Goal: Task Accomplishment & Management: Manage account settings

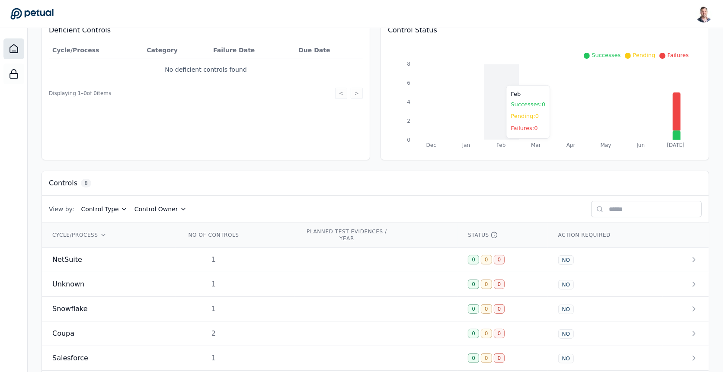
scroll to position [112, 0]
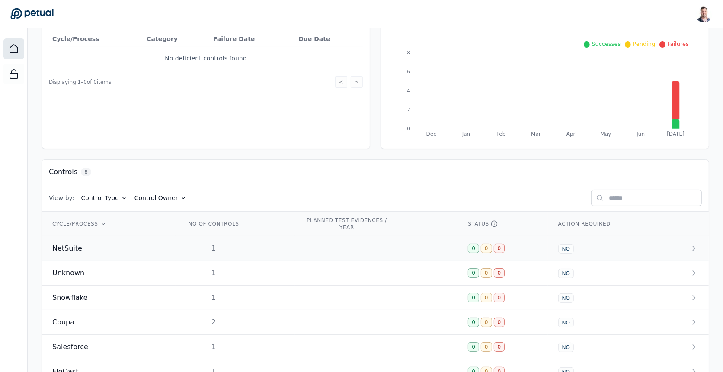
click at [289, 246] on td "1" at bounding box center [235, 249] width 119 height 25
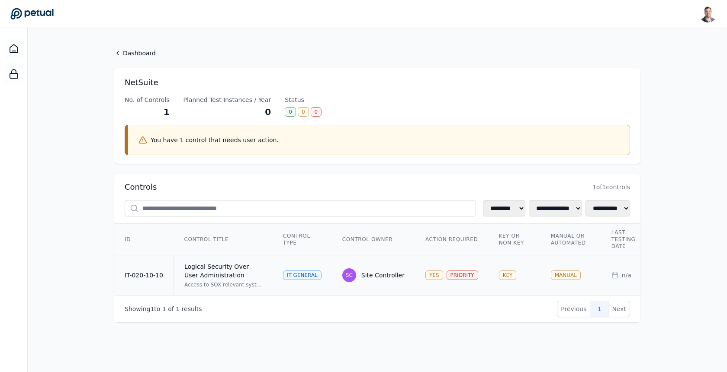
click at [379, 261] on td "SC Site Controller" at bounding box center [373, 276] width 83 height 40
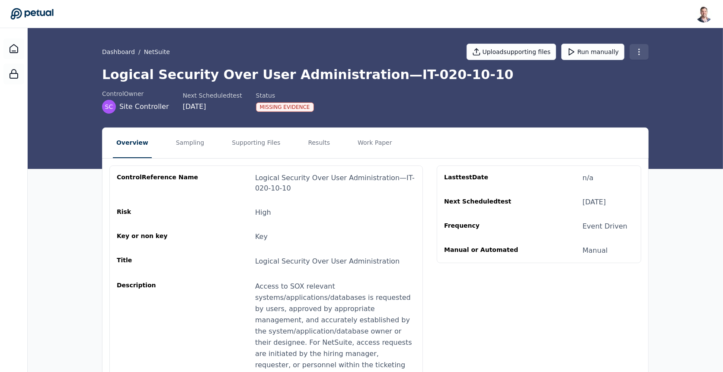
click at [638, 50] on html "[PERSON_NAME] [EMAIL_ADDRESS] Sign out Dashboard / NetSuite Upload supporting f…" at bounding box center [361, 378] width 723 height 756
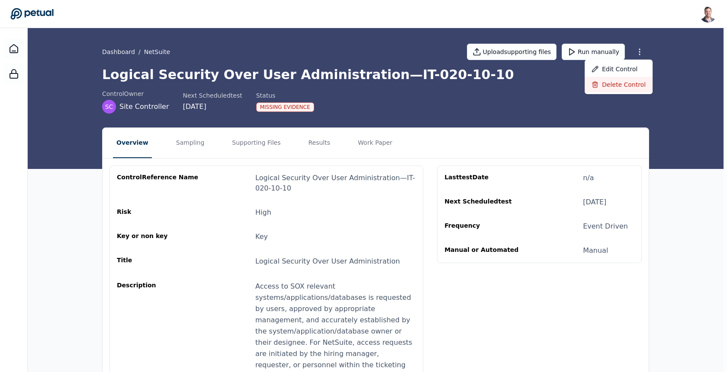
click at [626, 85] on div "Delete control" at bounding box center [618, 85] width 68 height 16
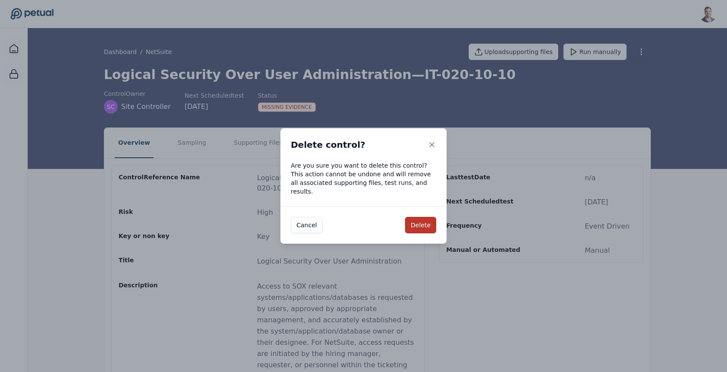
click at [423, 222] on button "Delete" at bounding box center [420, 225] width 31 height 16
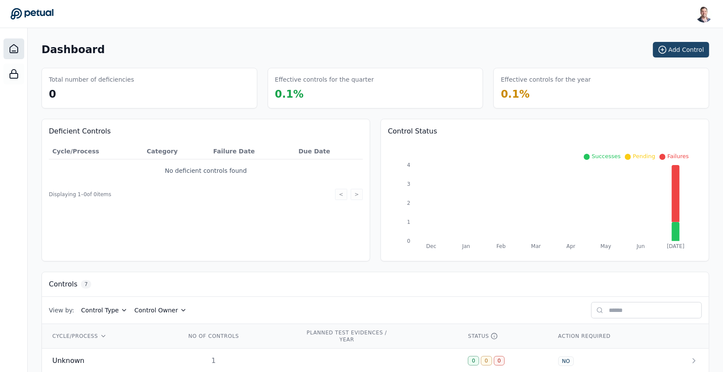
click at [671, 51] on button "Add Control" at bounding box center [681, 50] width 56 height 16
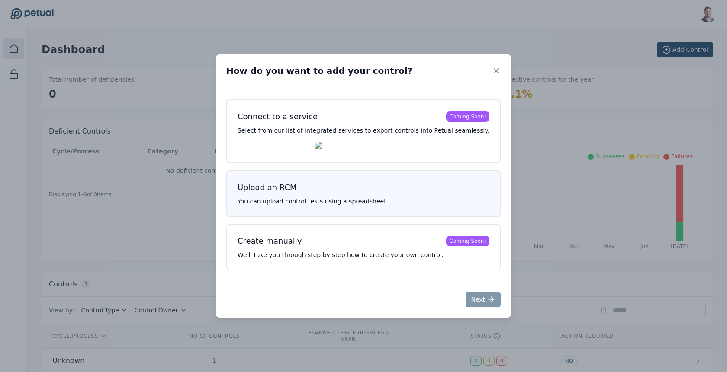
click at [321, 205] on p "You can upload control tests using a spreadsheet." at bounding box center [363, 201] width 252 height 9
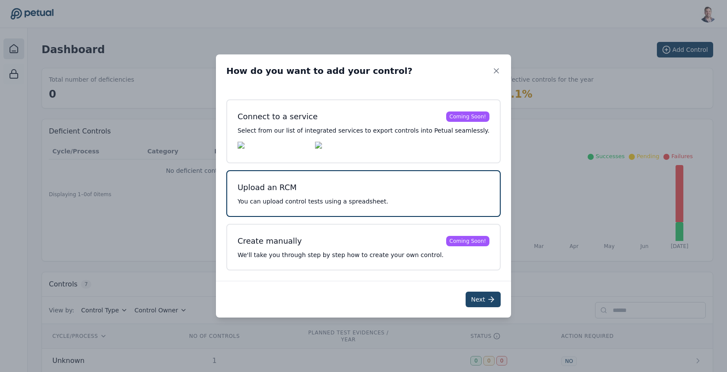
click at [474, 298] on button "Next" at bounding box center [482, 300] width 35 height 16
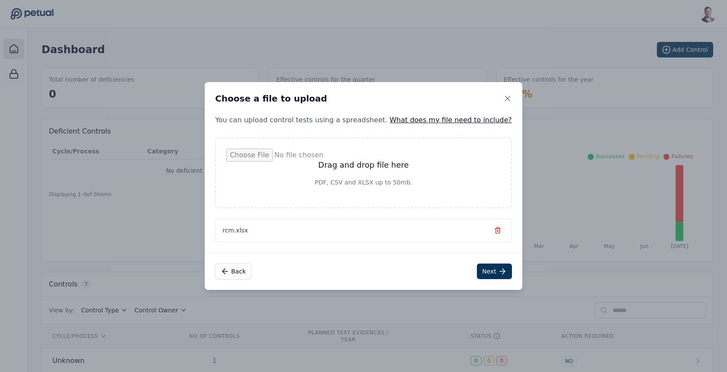
click at [382, 102] on div "Choose a file to upload" at bounding box center [364, 98] width 318 height 33
click at [477, 272] on button "Next" at bounding box center [494, 272] width 35 height 16
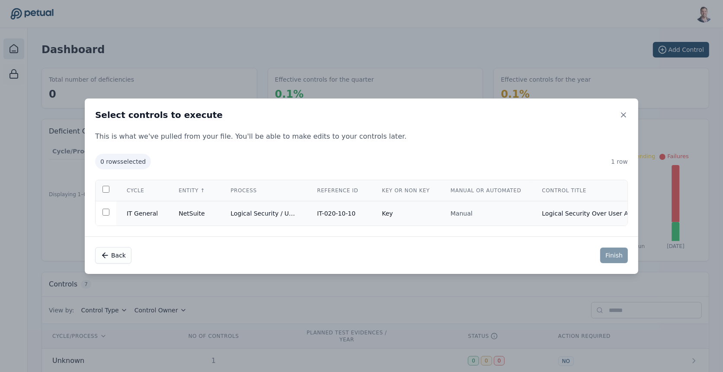
click at [355, 206] on td "IT-020-10-10" at bounding box center [339, 213] width 65 height 25
click at [609, 260] on button "Finish" at bounding box center [614, 256] width 28 height 16
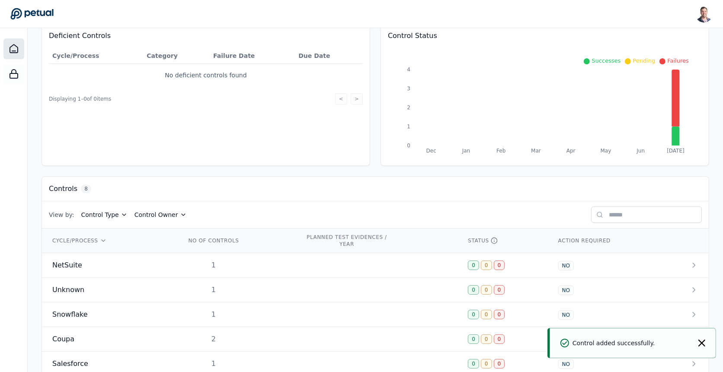
scroll to position [96, 0]
click at [277, 267] on td "1" at bounding box center [235, 265] width 119 height 25
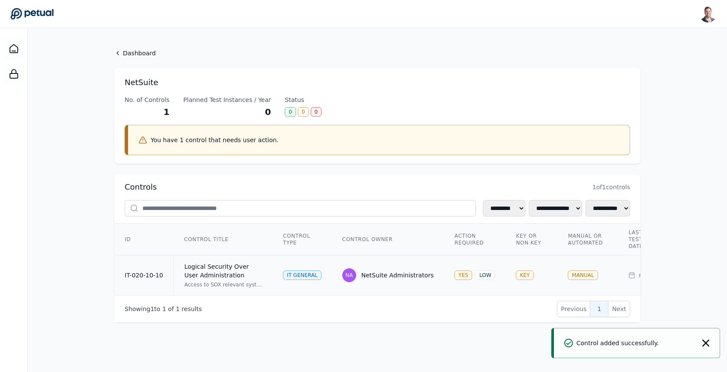
click at [248, 264] on div "Logical Security Over User Administration" at bounding box center [223, 271] width 78 height 17
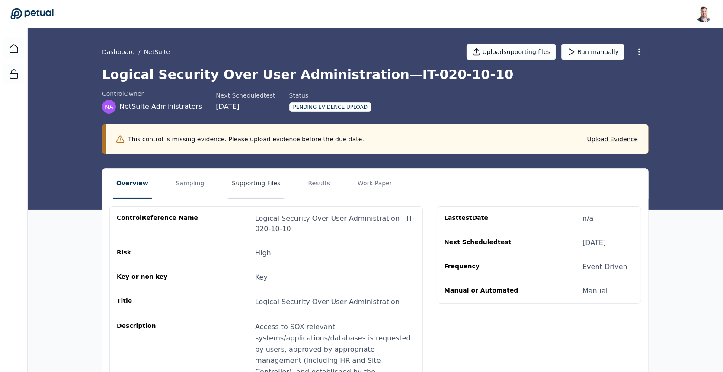
click at [236, 177] on button "Supporting Files" at bounding box center [255, 184] width 55 height 30
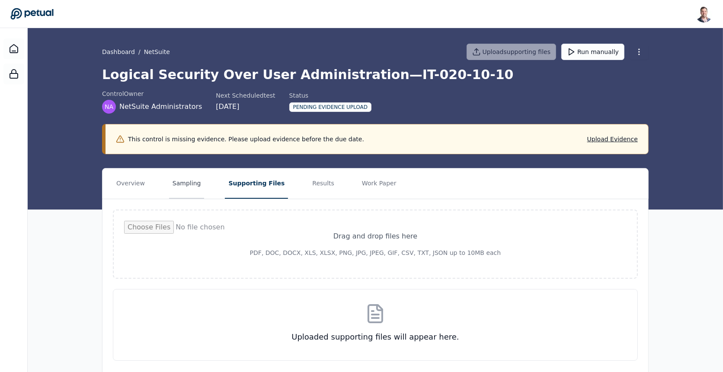
click at [183, 189] on button "Sampling" at bounding box center [186, 184] width 35 height 30
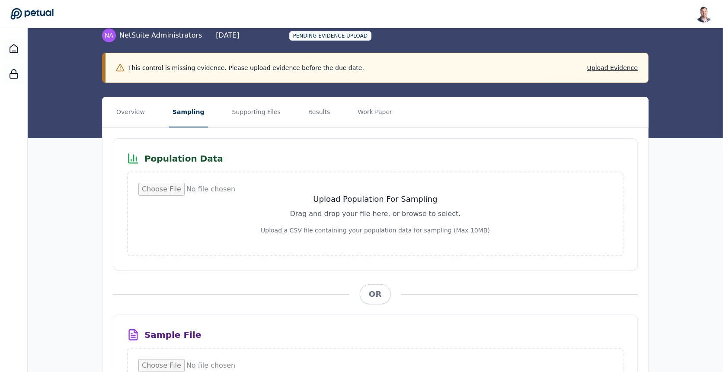
scroll to position [79, 0]
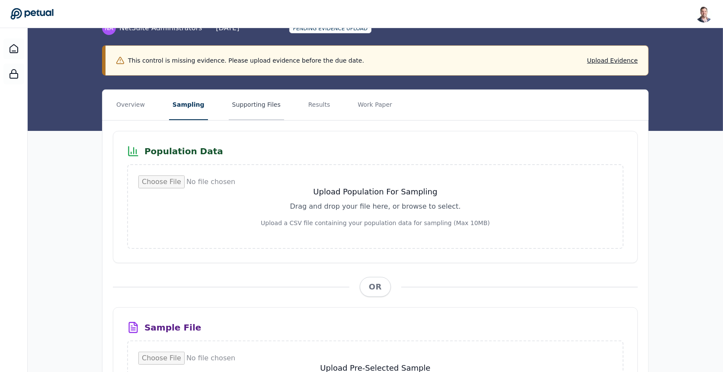
click at [253, 98] on button "Supporting Files" at bounding box center [256, 105] width 55 height 30
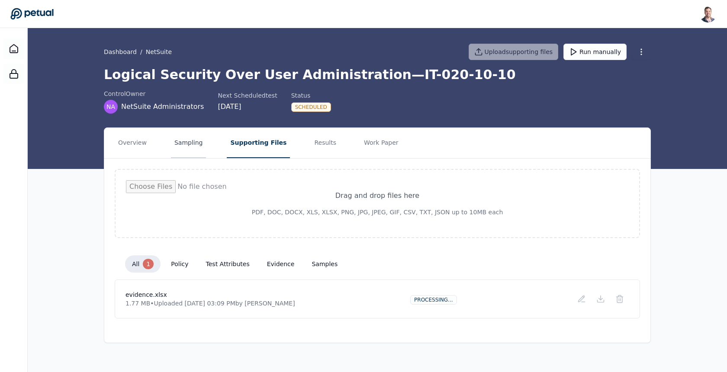
click at [190, 143] on button "Sampling" at bounding box center [188, 143] width 35 height 30
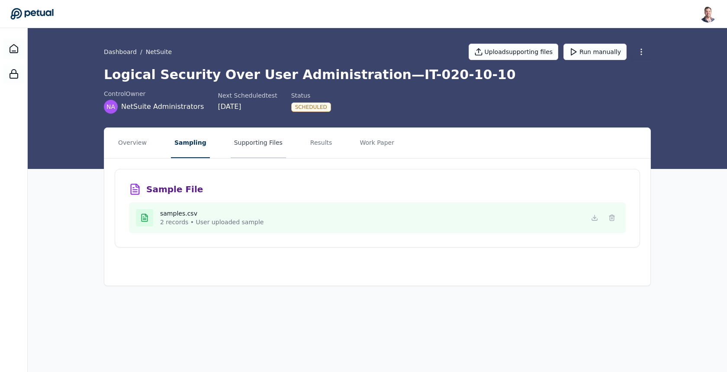
click at [263, 147] on button "Supporting Files" at bounding box center [258, 143] width 55 height 30
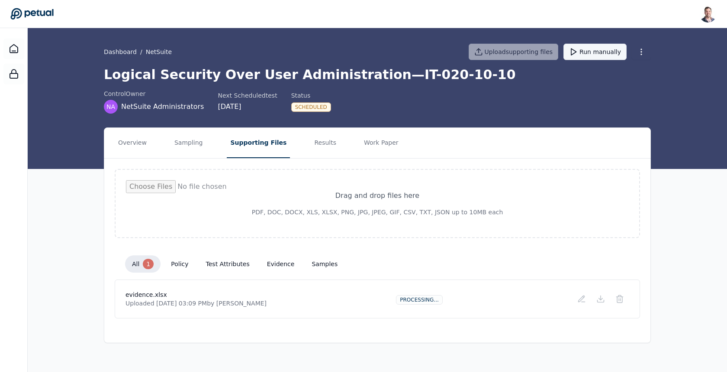
click at [582, 49] on button "Run manually" at bounding box center [594, 52] width 63 height 16
click at [411, 300] on div "evidence" at bounding box center [419, 300] width 34 height 10
click at [132, 293] on h4 "evidence.xlsx" at bounding box center [195, 295] width 141 height 9
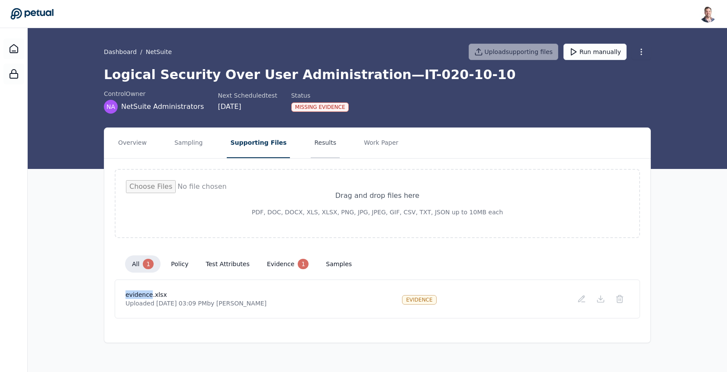
click at [318, 142] on button "Results" at bounding box center [325, 143] width 29 height 30
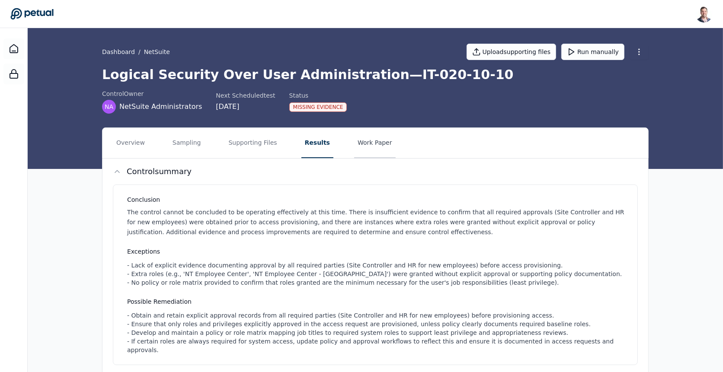
click at [372, 139] on button "Work Paper" at bounding box center [375, 143] width 42 height 30
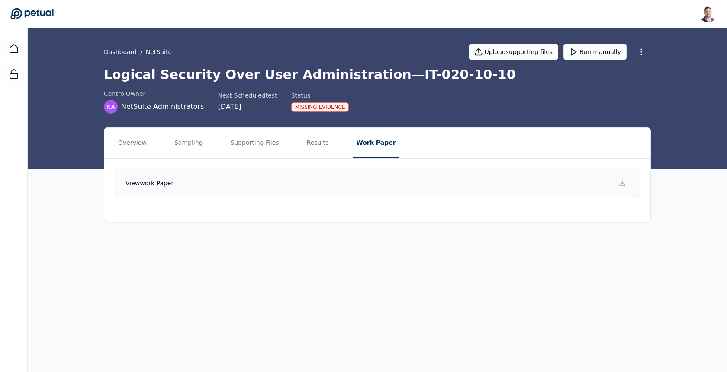
click at [389, 183] on link "View work paper" at bounding box center [377, 183] width 525 height 29
click at [307, 142] on button "Results" at bounding box center [317, 143] width 29 height 30
click at [307, 142] on button "Results" at bounding box center [319, 143] width 32 height 30
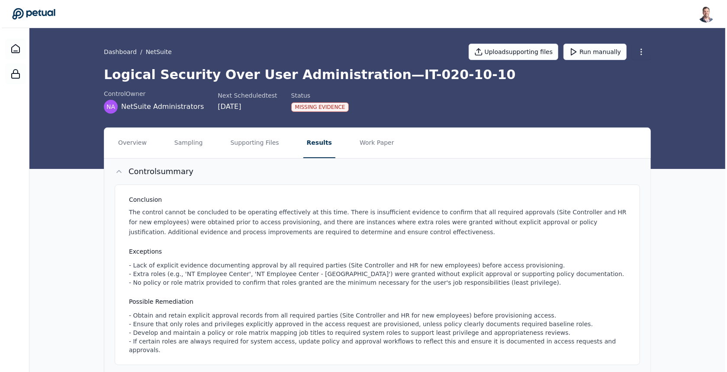
scroll to position [144, 0]
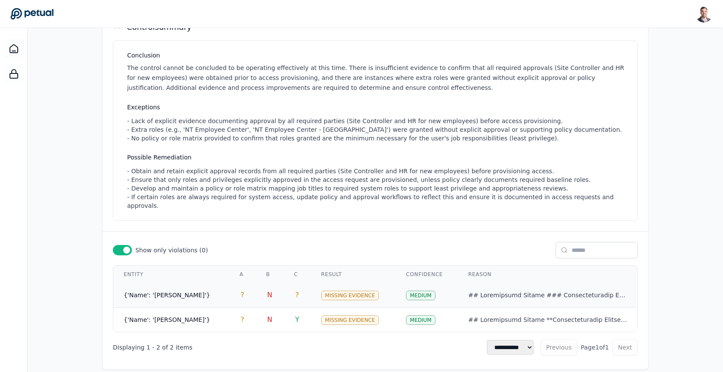
click at [302, 285] on td "?" at bounding box center [297, 295] width 27 height 25
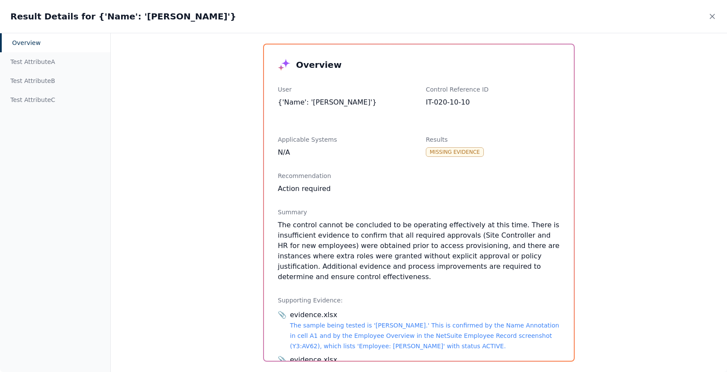
click at [462, 156] on div "Missing Evidence" at bounding box center [455, 153] width 58 height 10
drag, startPoint x: 279, startPoint y: 228, endPoint x: 506, endPoint y: 225, distance: 226.7
click at [506, 225] on div "The control cannot be concluded to be operating effectively at this time. There…" at bounding box center [419, 251] width 282 height 62
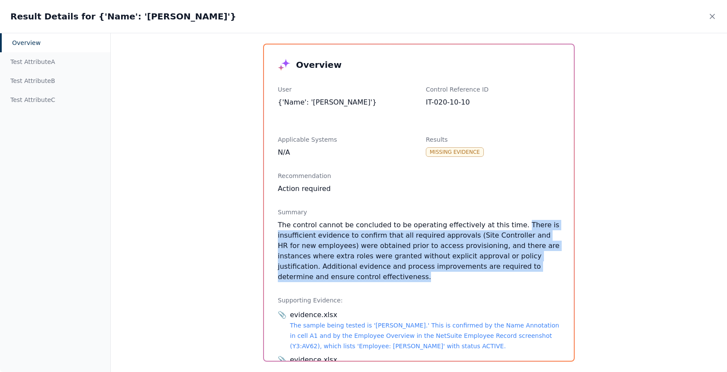
drag, startPoint x: 506, startPoint y: 224, endPoint x: 495, endPoint y: 272, distance: 49.2
click at [495, 272] on div "The control cannot be concluded to be operating effectively at this time. There…" at bounding box center [419, 251] width 282 height 62
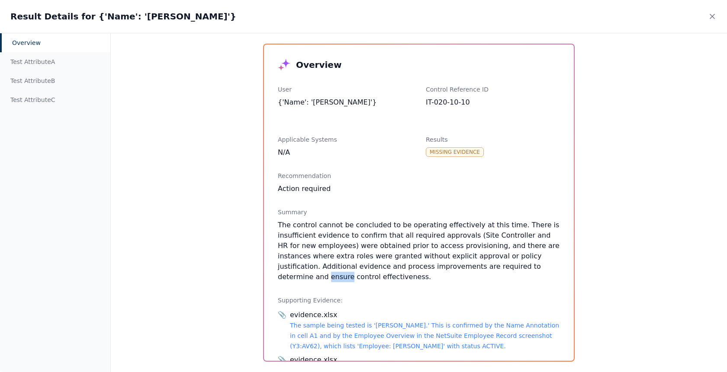
click at [495, 272] on div "The control cannot be concluded to be operating effectively at this time. There…" at bounding box center [419, 251] width 282 height 62
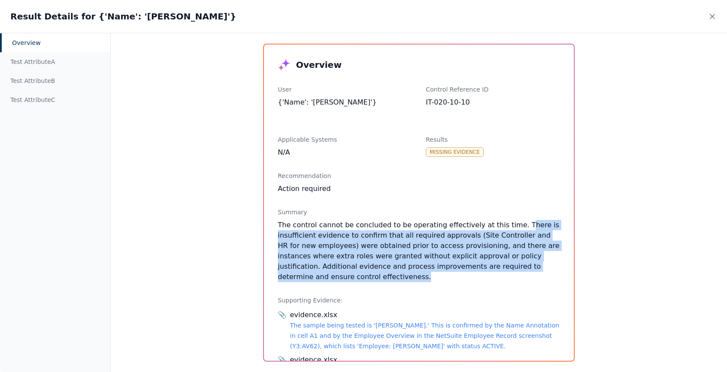
drag, startPoint x: 495, startPoint y: 277, endPoint x: 510, endPoint y: 223, distance: 56.6
click at [510, 223] on div "The control cannot be concluded to be operating effectively at this time. There…" at bounding box center [419, 251] width 282 height 62
click at [377, 259] on div "The control cannot be concluded to be operating effectively at this time. There…" at bounding box center [419, 251] width 282 height 62
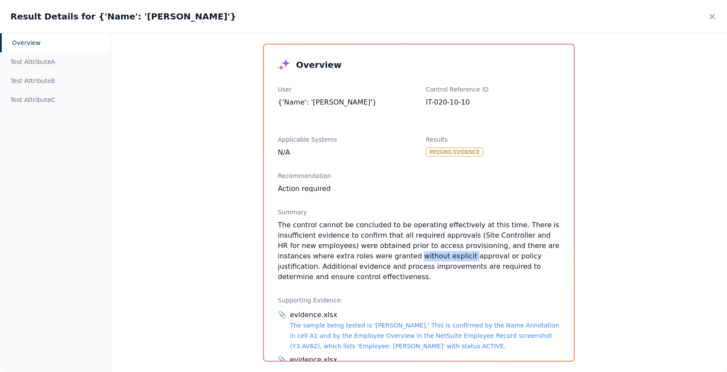
drag, startPoint x: 377, startPoint y: 259, endPoint x: 426, endPoint y: 258, distance: 48.5
click at [426, 258] on div "The control cannot be concluded to be operating effectively at this time. There…" at bounding box center [419, 251] width 282 height 62
click at [42, 67] on div "Test Attribute A" at bounding box center [55, 61] width 110 height 19
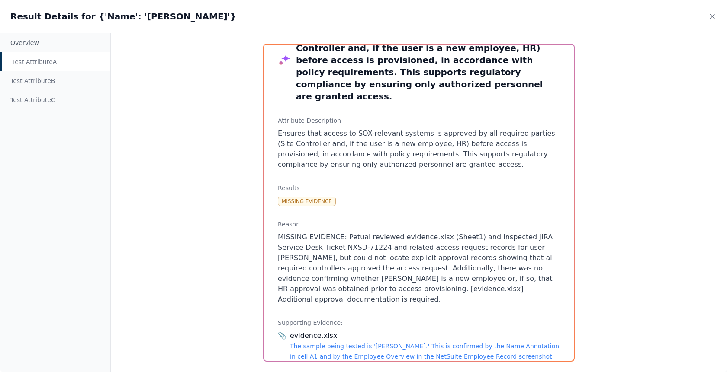
scroll to position [42, 0]
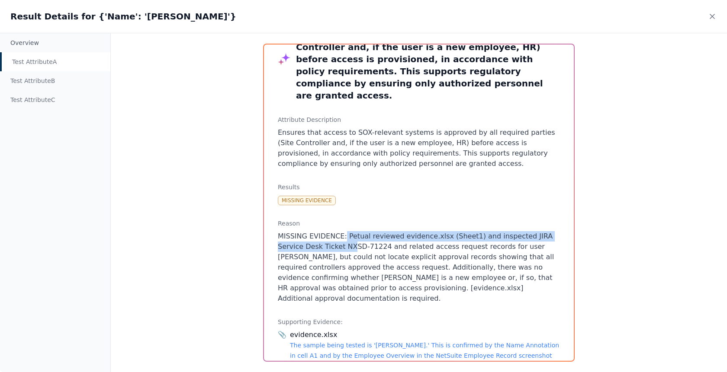
drag, startPoint x: 343, startPoint y: 210, endPoint x: 322, endPoint y: 219, distance: 22.8
click at [322, 231] on p "MISSING EVIDENCE: Petual reviewed evidence.xlsx (Sheet1) and inspected JIRA Ser…" at bounding box center [419, 267] width 282 height 73
click at [320, 231] on p "MISSING EVIDENCE: Petual reviewed evidence.xlsx (Sheet1) and inspected JIRA Ser…" at bounding box center [419, 267] width 282 height 73
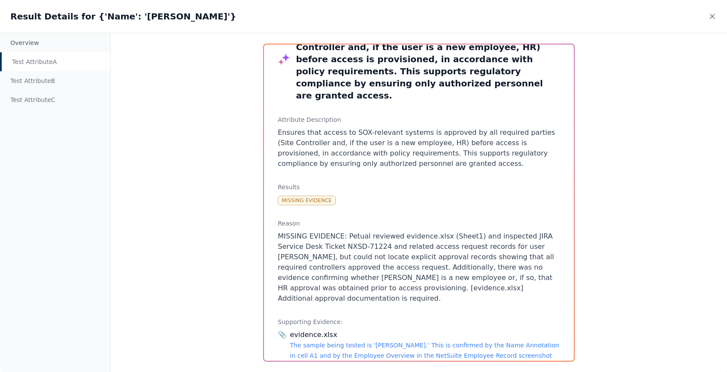
click at [347, 231] on p "MISSING EVIDENCE: Petual reviewed evidence.xlsx (Sheet1) and inspected JIRA Ser…" at bounding box center [419, 267] width 282 height 73
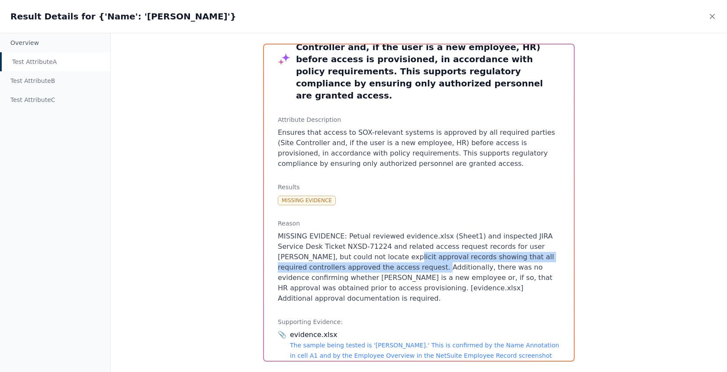
drag, startPoint x: 341, startPoint y: 233, endPoint x: 341, endPoint y: 241, distance: 8.7
click at [341, 241] on p "MISSING EVIDENCE: Petual reviewed evidence.xlsx (Sheet1) and inspected JIRA Ser…" at bounding box center [419, 267] width 282 height 73
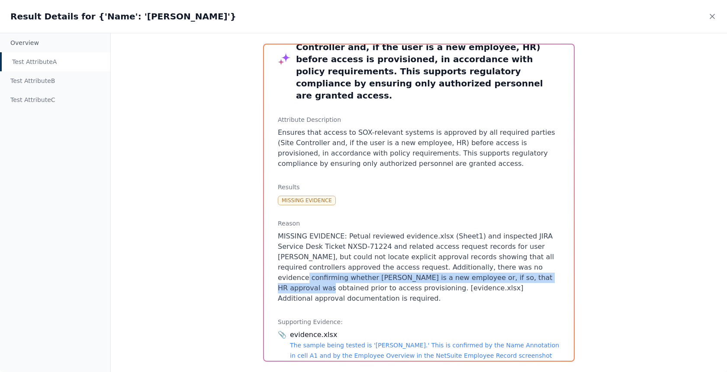
drag, startPoint x: 450, startPoint y: 243, endPoint x: 447, endPoint y: 254, distance: 11.6
click at [447, 254] on p "MISSING EVIDENCE: Petual reviewed evidence.xlsx (Sheet1) and inspected JIRA Ser…" at bounding box center [419, 267] width 282 height 73
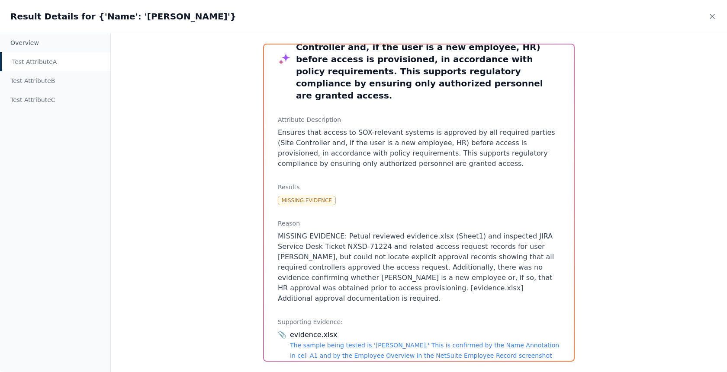
click at [460, 253] on p "MISSING EVIDENCE: Petual reviewed evidence.xlsx (Sheet1) and inspected JIRA Ser…" at bounding box center [419, 267] width 282 height 73
drag, startPoint x: 317, startPoint y: 223, endPoint x: 359, endPoint y: 223, distance: 42.0
click at [359, 231] on p "MISSING EVIDENCE: Petual reviewed evidence.xlsx (Sheet1) and inspected JIRA Ser…" at bounding box center [419, 267] width 282 height 73
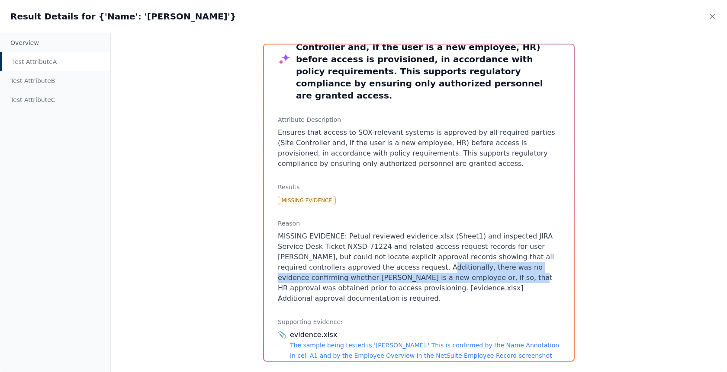
drag, startPoint x: 345, startPoint y: 243, endPoint x: 392, endPoint y: 253, distance: 48.4
click at [392, 253] on p "MISSING EVIDENCE: Petual reviewed evidence.xlsx (Sheet1) and inspected JIRA Ser…" at bounding box center [419, 267] width 282 height 73
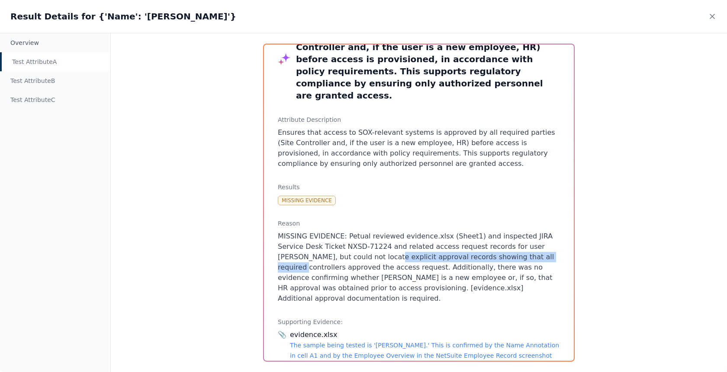
drag, startPoint x: 325, startPoint y: 235, endPoint x: 486, endPoint y: 233, distance: 160.9
click at [486, 233] on p "MISSING EVIDENCE: Petual reviewed evidence.xlsx (Sheet1) and inspected JIRA Ser…" at bounding box center [419, 267] width 282 height 73
click at [48, 81] on div "Test Attribute B" at bounding box center [55, 80] width 110 height 19
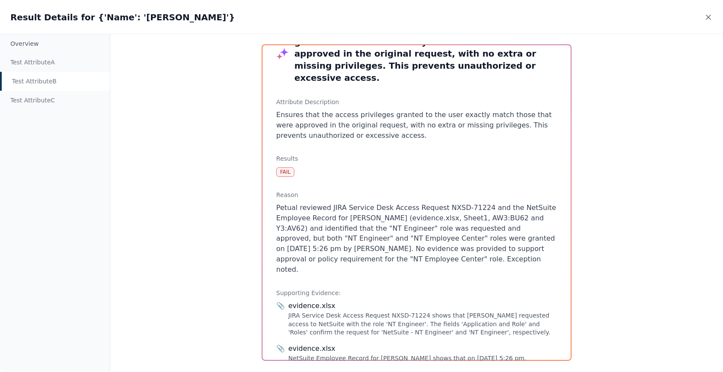
scroll to position [0, 0]
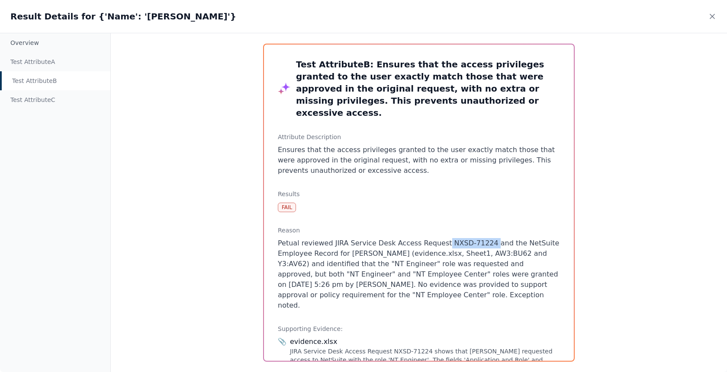
drag, startPoint x: 438, startPoint y: 232, endPoint x: 482, endPoint y: 231, distance: 44.1
click at [482, 238] on p "Petual reviewed JIRA Service Desk Access Request NXSD-71224 and the NetSuite Em…" at bounding box center [419, 274] width 282 height 73
click at [492, 238] on p "Petual reviewed JIRA Service Desk Access Request NXSD-71224 and the NetSuite Em…" at bounding box center [419, 274] width 282 height 73
drag, startPoint x: 338, startPoint y: 253, endPoint x: 383, endPoint y: 253, distance: 45.4
click at [383, 253] on p "Petual reviewed JIRA Service Desk Access Request NXSD-71224 and the NetSuite Em…" at bounding box center [419, 274] width 282 height 73
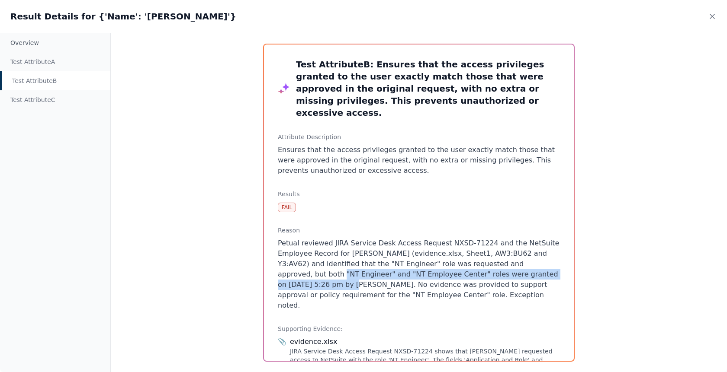
drag, startPoint x: 520, startPoint y: 253, endPoint x: 532, endPoint y: 262, distance: 15.2
click at [532, 262] on p "Petual reviewed JIRA Service Desk Access Request NXSD-71224 and the NetSuite Em…" at bounding box center [419, 274] width 282 height 73
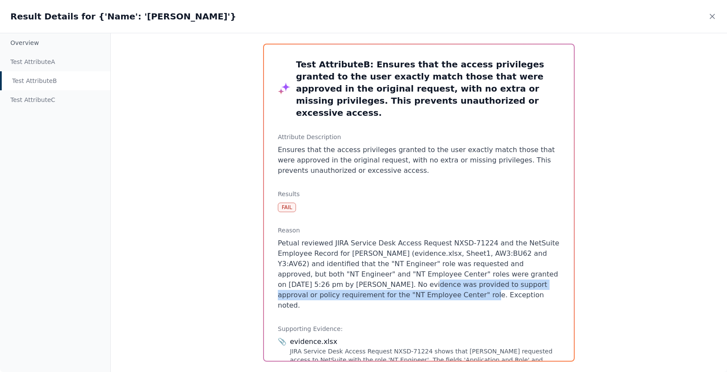
drag, startPoint x: 338, startPoint y: 272, endPoint x: 366, endPoint y: 284, distance: 31.0
click at [366, 284] on p "Petual reviewed JIRA Service Desk Access Request NXSD-71224 and the NetSuite Em…" at bounding box center [419, 274] width 282 height 73
click at [50, 96] on div "Test Attribute C" at bounding box center [55, 99] width 110 height 19
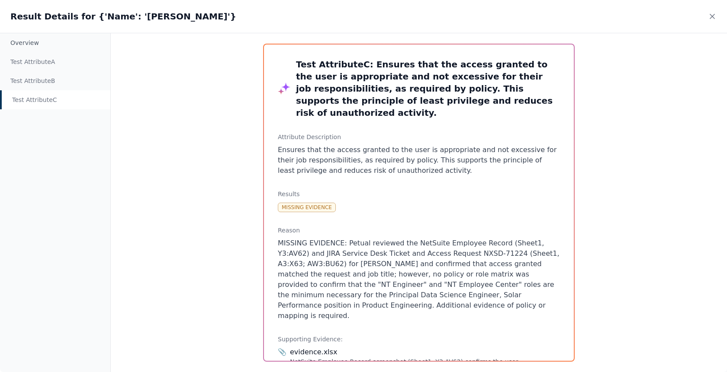
click at [58, 98] on div "Test Attribute C" at bounding box center [55, 99] width 110 height 19
click at [53, 96] on div "Test Attribute C" at bounding box center [55, 99] width 110 height 19
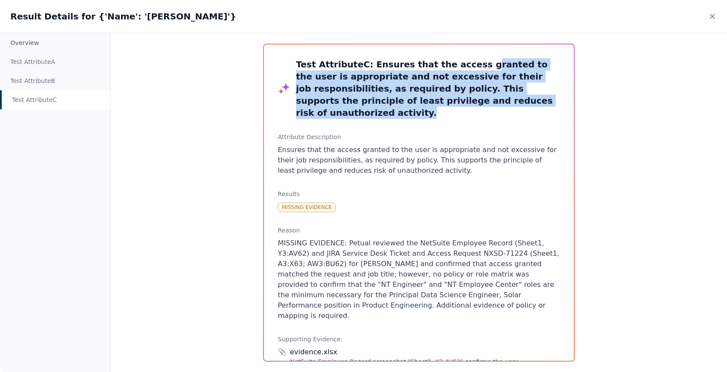
drag, startPoint x: 478, startPoint y: 103, endPoint x: 462, endPoint y: 68, distance: 38.5
click at [462, 68] on h3 "Test Attribute C : Ensures that the access granted to the user is appropriate a…" at bounding box center [428, 88] width 264 height 61
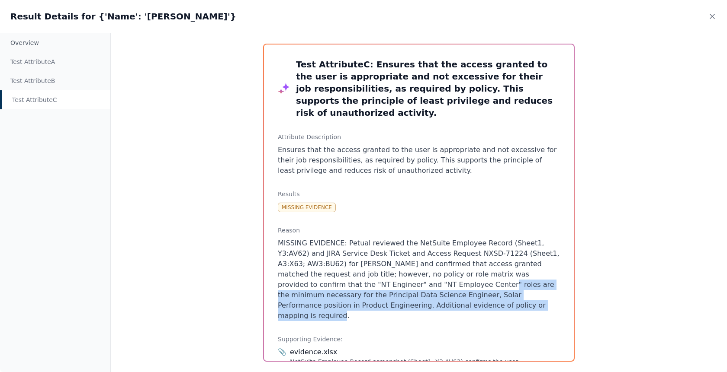
drag, startPoint x: 446, startPoint y: 293, endPoint x: 395, endPoint y: 275, distance: 53.8
click at [395, 275] on p "MISSING EVIDENCE: Petual reviewed the NetSuite Employee Record (Sheet1, Y3:AV62…" at bounding box center [419, 279] width 282 height 83
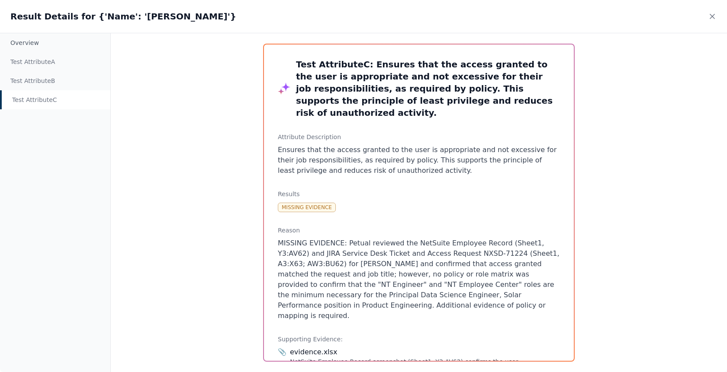
click at [523, 273] on p "MISSING EVIDENCE: Petual reviewed the NetSuite Employee Record (Sheet1, Y3:AV62…" at bounding box center [419, 279] width 282 height 83
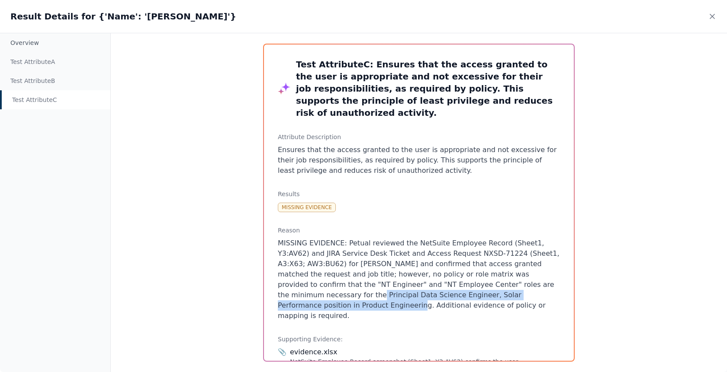
drag, startPoint x: 523, startPoint y: 273, endPoint x: 504, endPoint y: 280, distance: 20.6
click at [504, 280] on p "MISSING EVIDENCE: Petual reviewed the NetSuite Employee Record (Sheet1, Y3:AV62…" at bounding box center [419, 279] width 282 height 83
click at [709, 15] on icon at bounding box center [712, 16] width 9 height 9
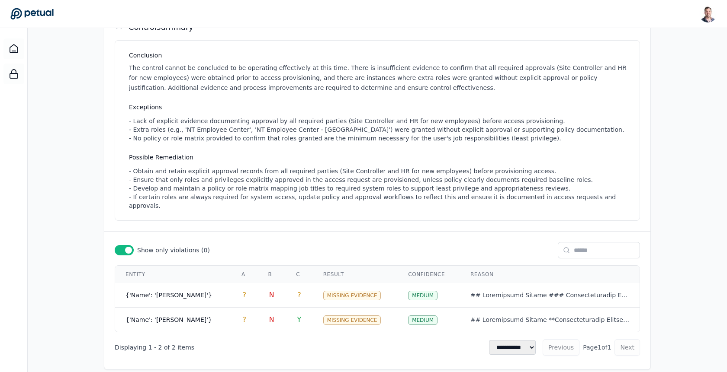
click at [709, 15] on icon at bounding box center [712, 16] width 9 height 9
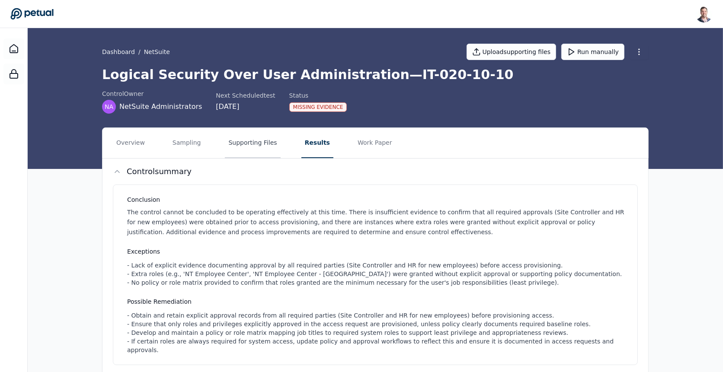
click at [246, 134] on button "Supporting Files" at bounding box center [252, 143] width 55 height 30
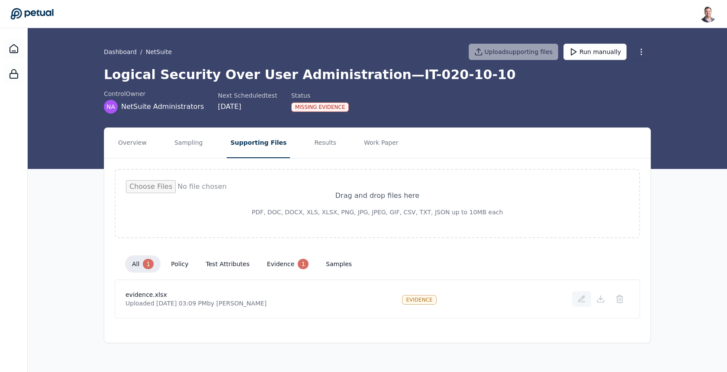
click at [577, 301] on icon at bounding box center [581, 299] width 9 height 9
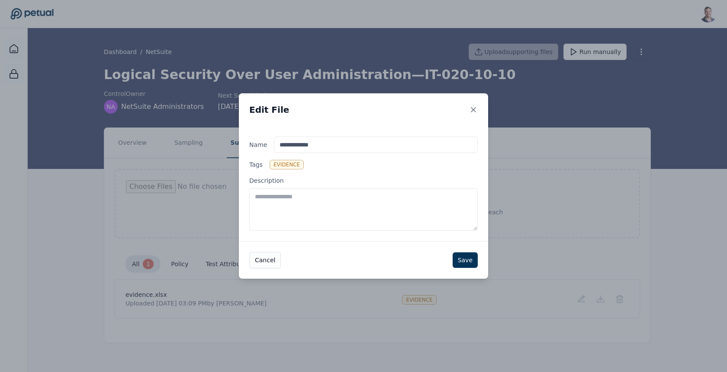
click at [382, 216] on textarea "Description" at bounding box center [363, 210] width 228 height 42
type textarea "**********"
click at [461, 262] on button "Save" at bounding box center [464, 261] width 25 height 16
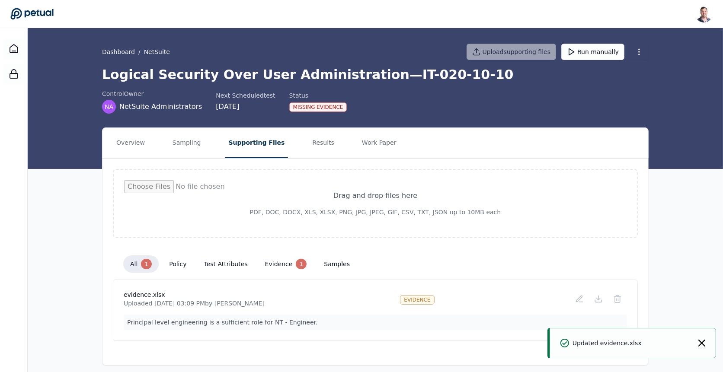
scroll to position [5, 0]
